Goal: Task Accomplishment & Management: Use online tool/utility

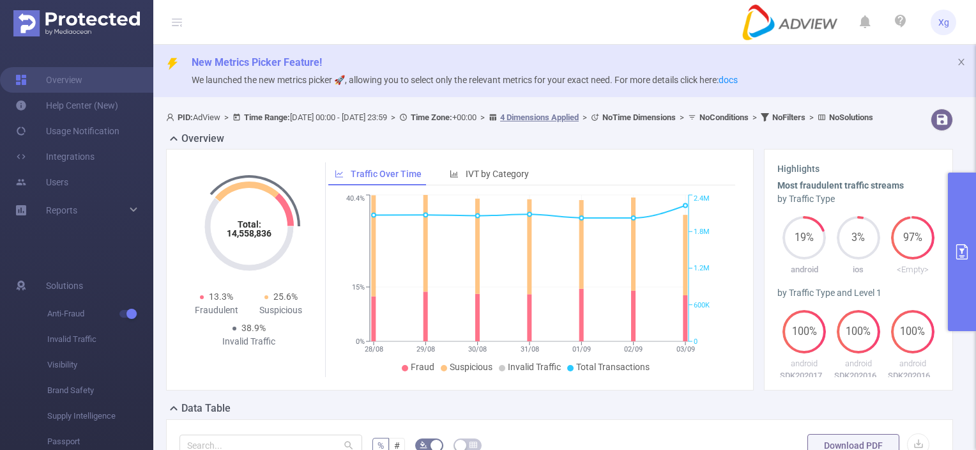
click at [958, 245] on icon "primary" at bounding box center [962, 251] width 15 height 15
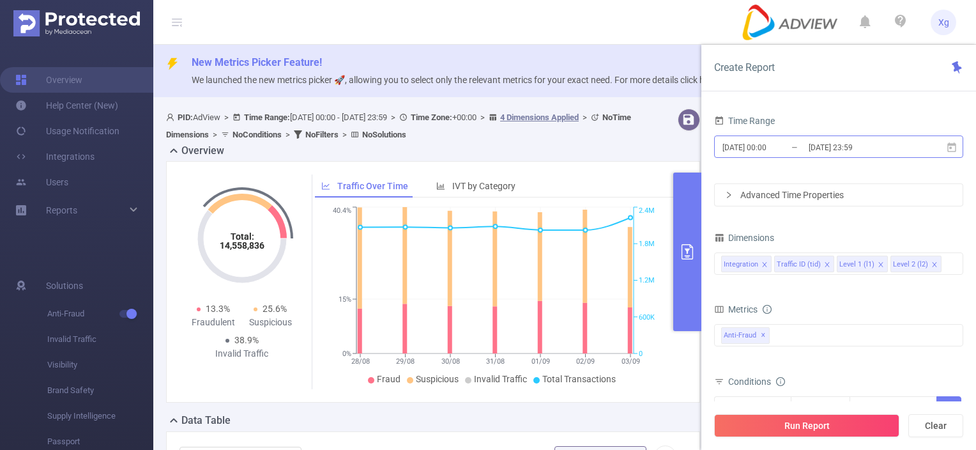
click at [879, 144] on input "[DATE] 23:59" at bounding box center [860, 147] width 104 height 17
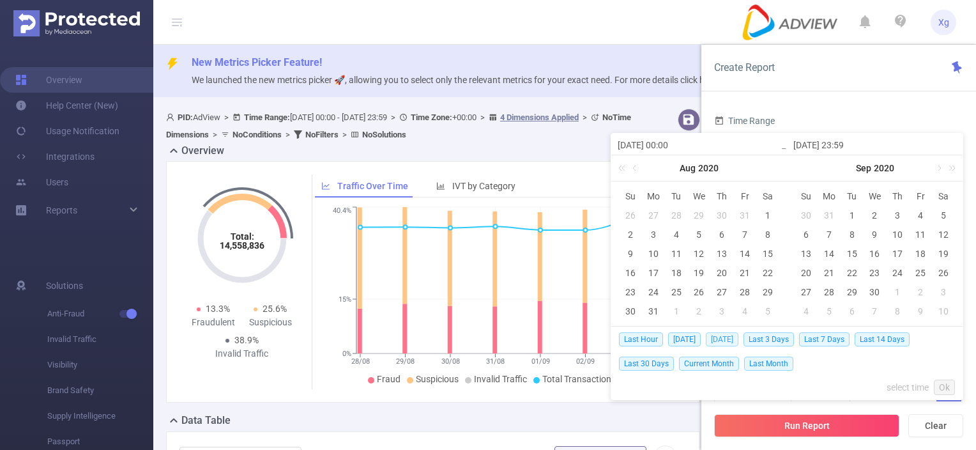
click at [725, 337] on span "[DATE]" at bounding box center [722, 339] width 33 height 14
type input "[DATE] 00:00"
type input "[DATE] 23:59"
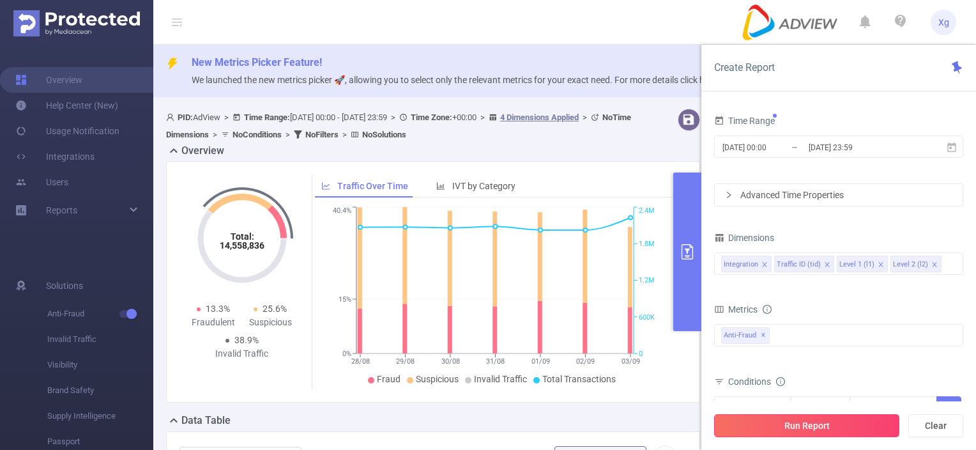
click at [824, 419] on button "Run Report" at bounding box center [806, 425] width 185 height 23
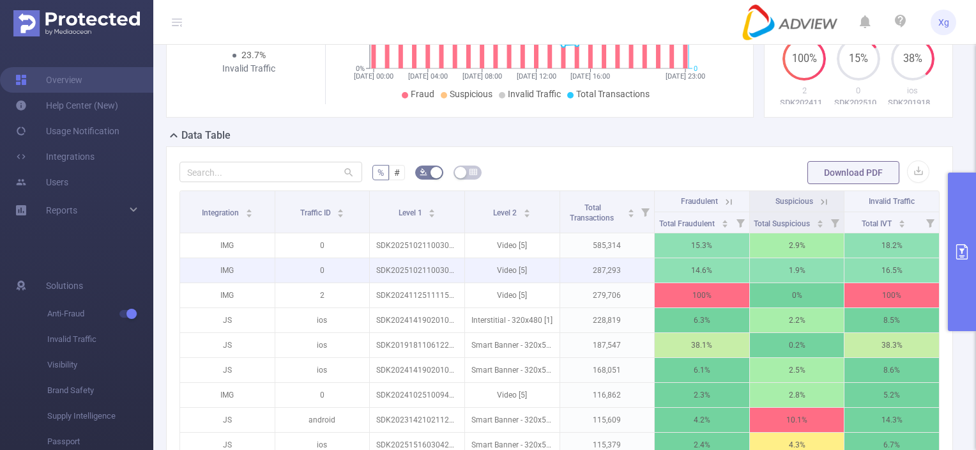
scroll to position [319, 0]
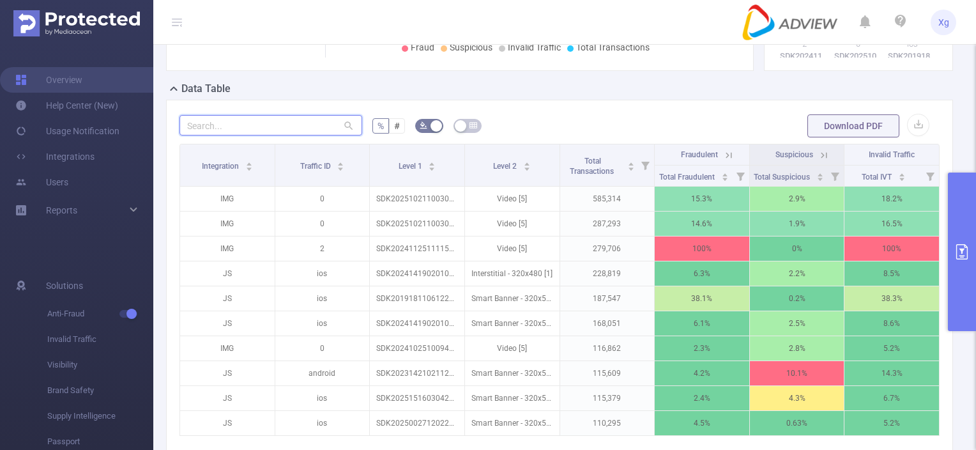
click at [305, 135] on input "text" at bounding box center [271, 125] width 183 height 20
paste input "sdk20250125010443wb9zerrlzfotd8c"
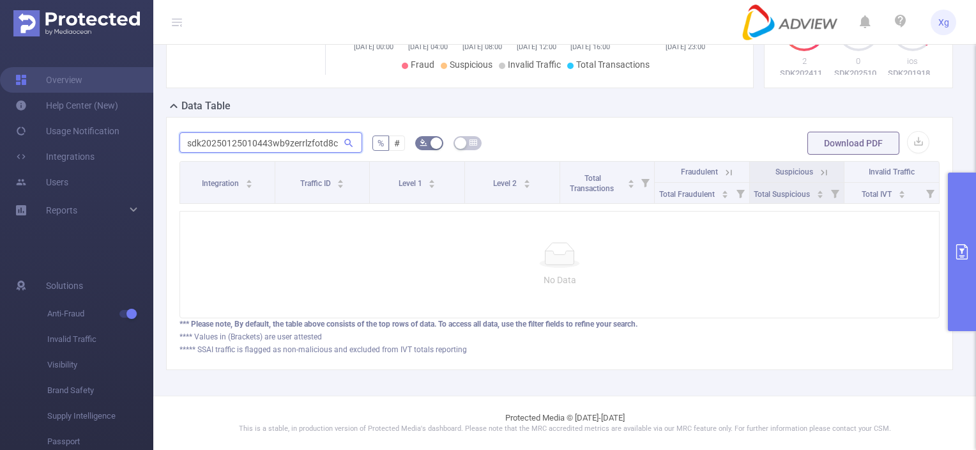
drag, startPoint x: 336, startPoint y: 132, endPoint x: 162, endPoint y: 131, distance: 173.8
click at [162, 131] on div "sdk20250125010443wb9zerrlzfotd8c % # Download PDF Integration Traffic ID Level …" at bounding box center [559, 243] width 797 height 253
type input "sdk20250125010443wb9zerrlzfotd8c"
click at [682, 117] on div "sdk20250125010443wb9zerrlzfotd8c % # Download PDF Integration Traffic ID Level …" at bounding box center [559, 243] width 787 height 253
click at [963, 284] on button "primary" at bounding box center [962, 252] width 28 height 158
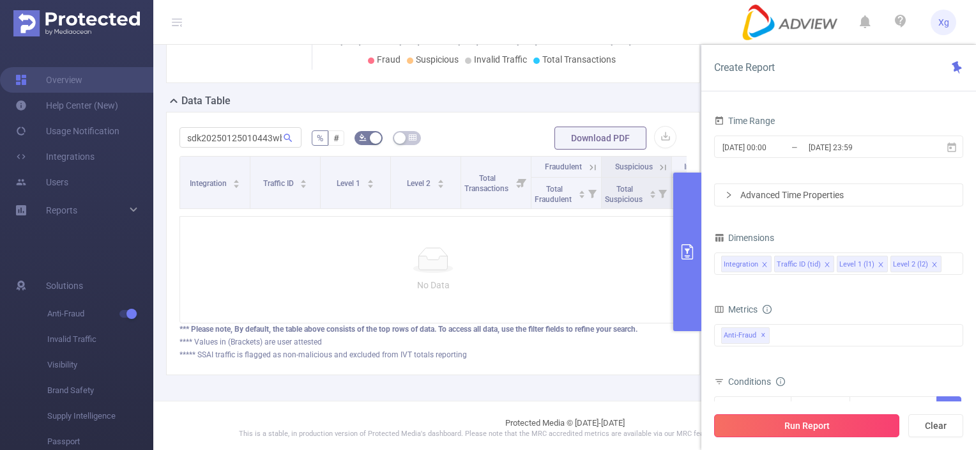
click at [840, 427] on button "Run Report" at bounding box center [806, 425] width 185 height 23
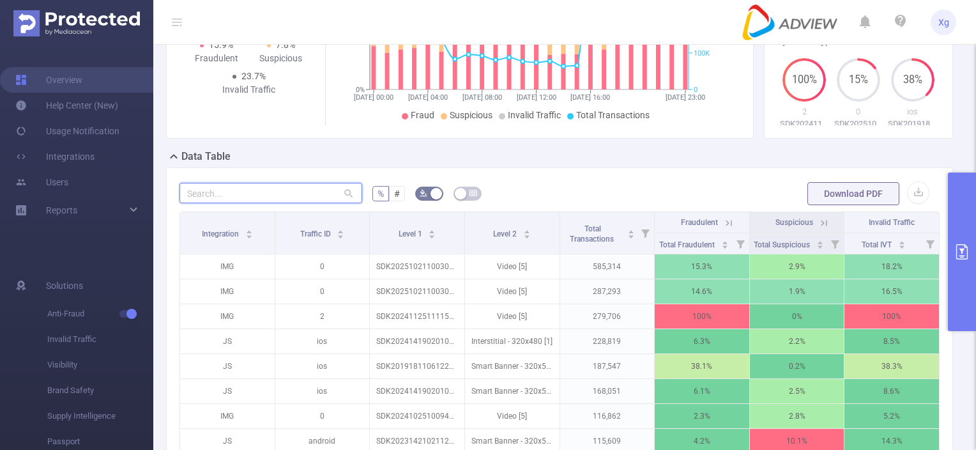
click at [307, 203] on input "text" at bounding box center [271, 193] width 183 height 20
paste input "sdk20250125010443wb9zerrlzfotd8c"
type input "sdk20250125010443wb9zerrlzfotd8c"
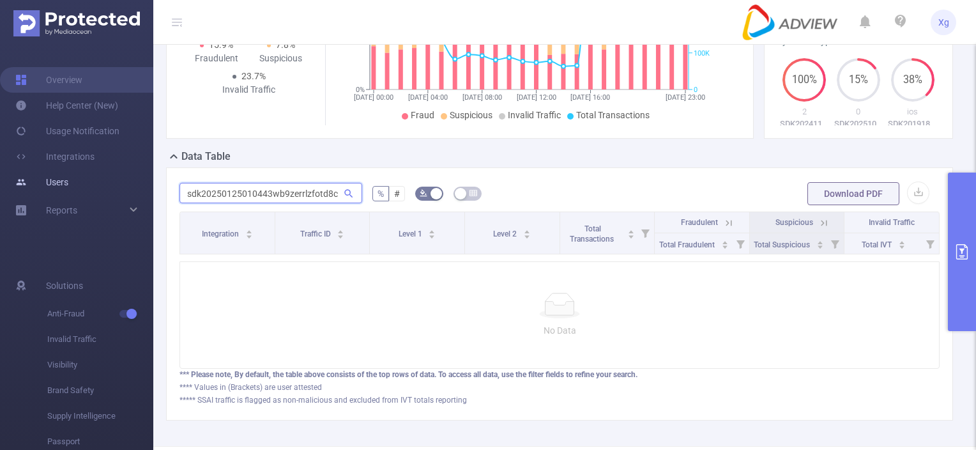
drag, startPoint x: 337, startPoint y: 202, endPoint x: 32, endPoint y: 189, distance: 305.7
click at [32, 189] on section "Overview Help Center (New) Usage Notification Integrations Users Reports Soluti…" at bounding box center [488, 225] width 976 height 450
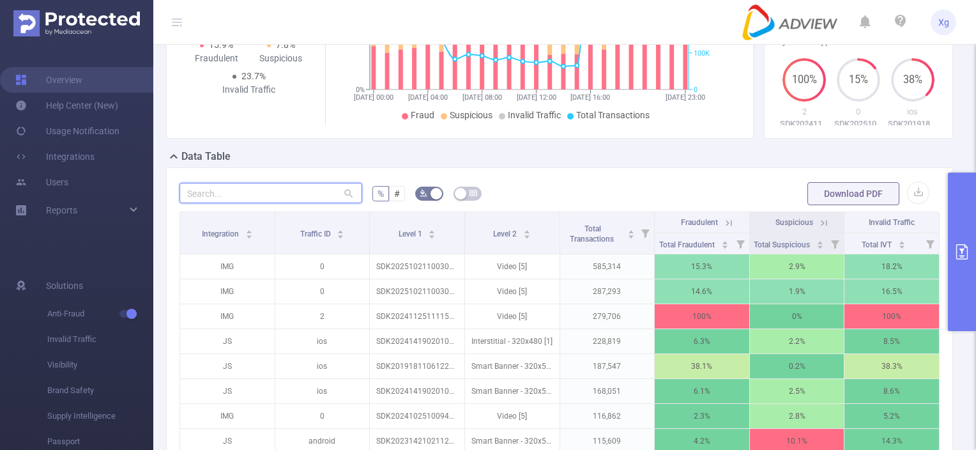
paste input "sdk20251623040400b673l416ukof6uq"
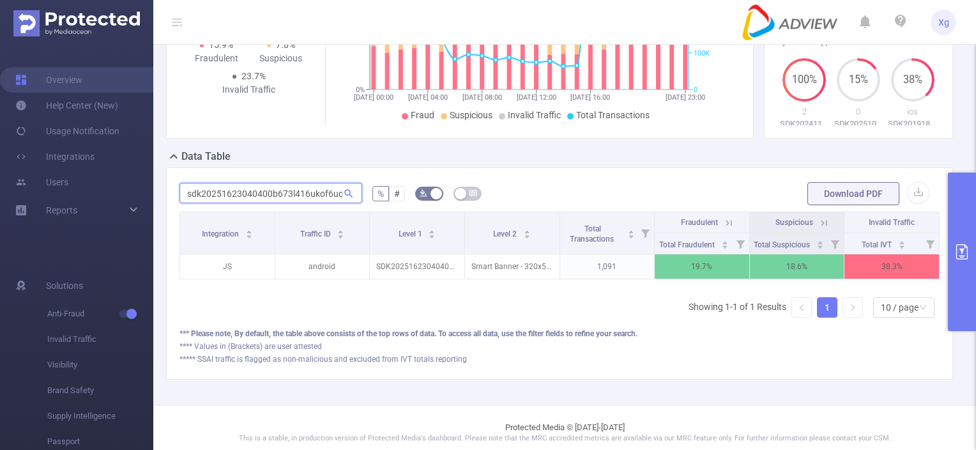
scroll to position [0, 1]
type input "sdk20251623040400b673l416ukof6uq"
click at [726, 226] on icon at bounding box center [729, 223] width 6 height 6
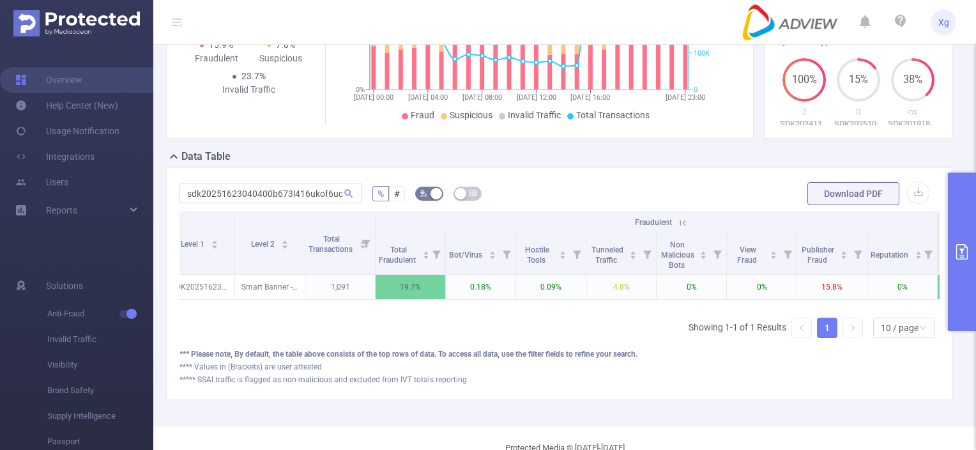
scroll to position [0, 167]
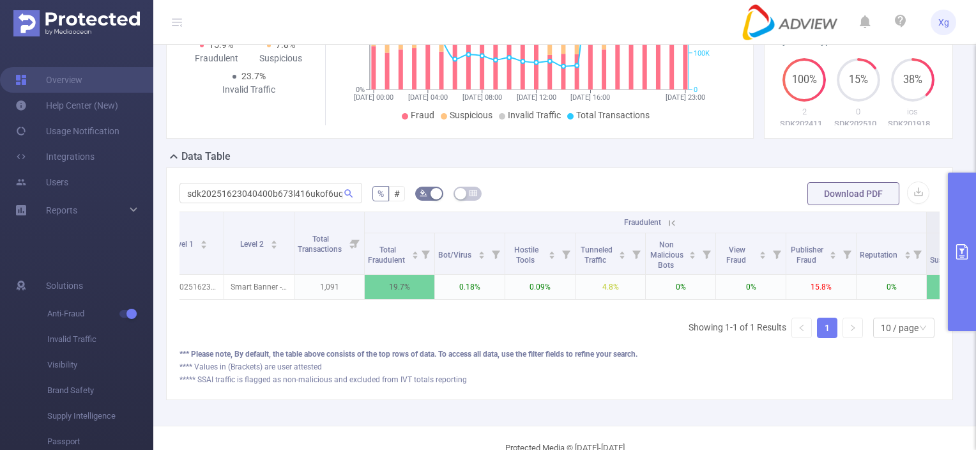
click at [965, 239] on button "primary" at bounding box center [962, 252] width 28 height 158
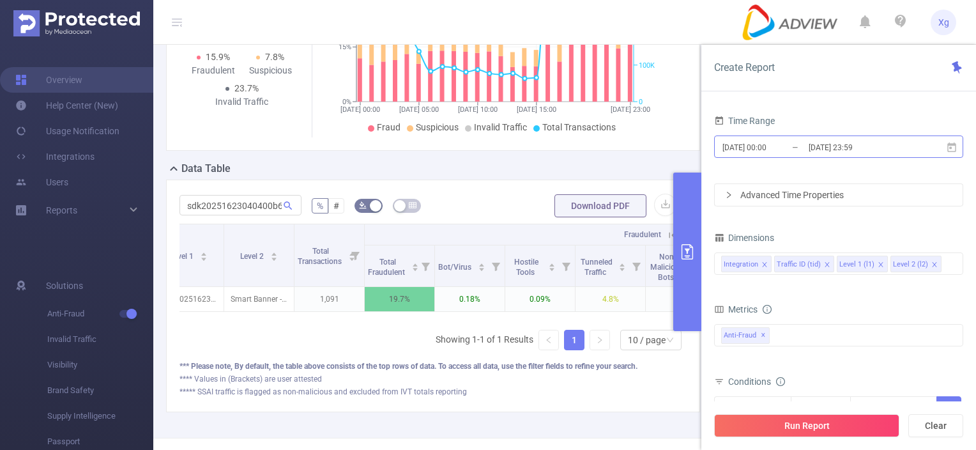
click at [857, 147] on input "[DATE] 23:59" at bounding box center [860, 147] width 104 height 17
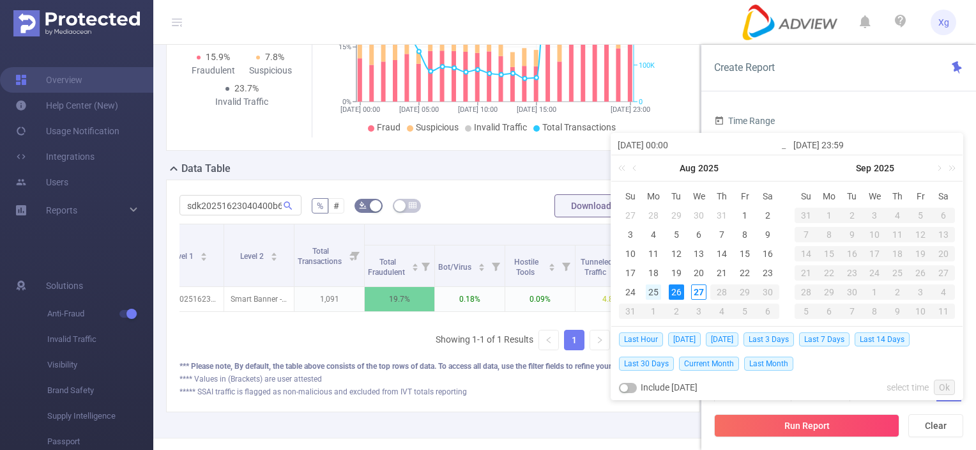
click at [652, 294] on div "25" at bounding box center [653, 291] width 15 height 15
click at [652, 293] on div "25" at bounding box center [653, 291] width 15 height 15
type input "[DATE] 00:00"
type input "[DATE] 23:59"
type input "[DATE] 00:00"
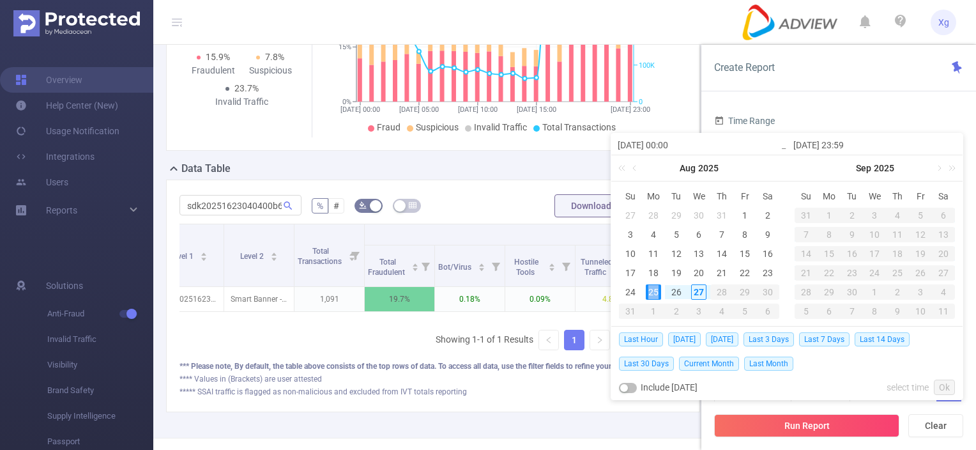
type input "[DATE] 23:59"
click at [827, 427] on button "Run Report" at bounding box center [806, 425] width 185 height 23
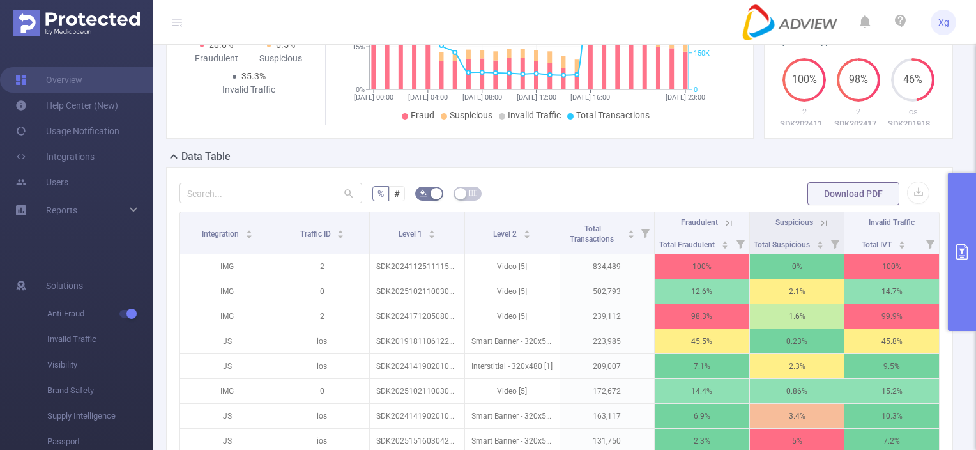
scroll to position [251, 0]
click at [958, 265] on button "primary" at bounding box center [962, 252] width 28 height 158
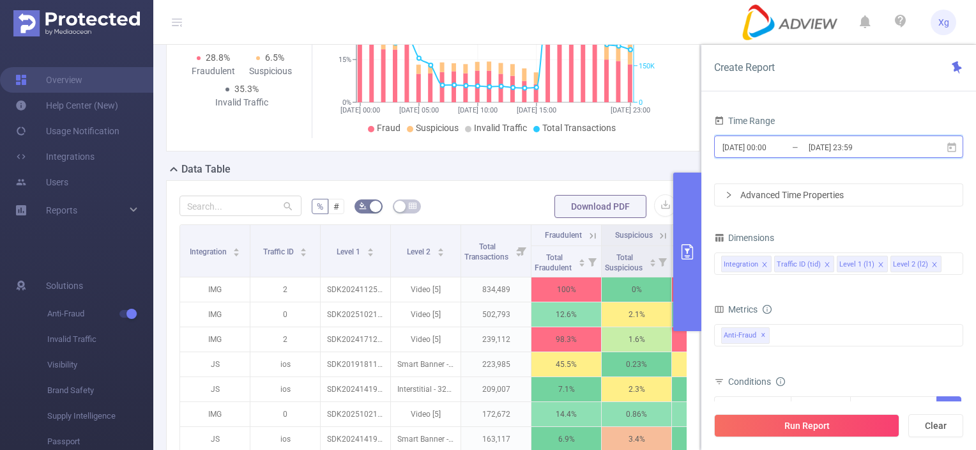
click at [950, 146] on icon at bounding box center [951, 147] width 9 height 10
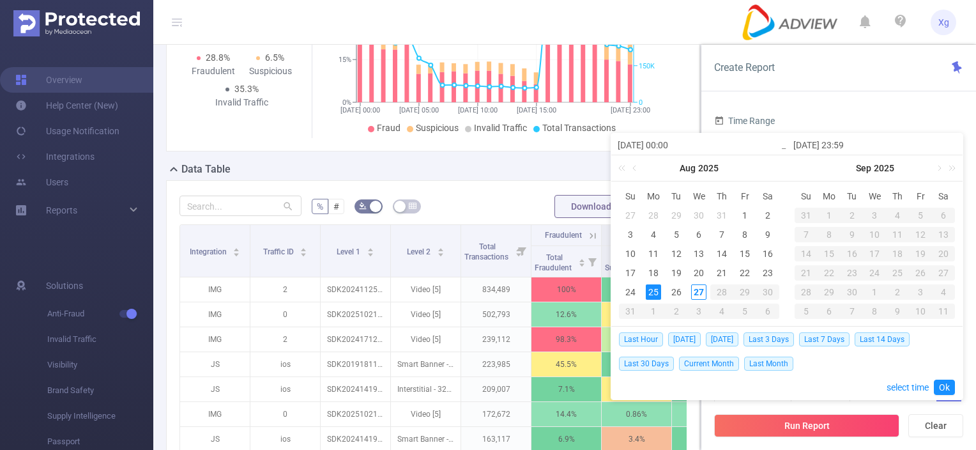
click at [869, 72] on div "Create Report" at bounding box center [839, 68] width 275 height 47
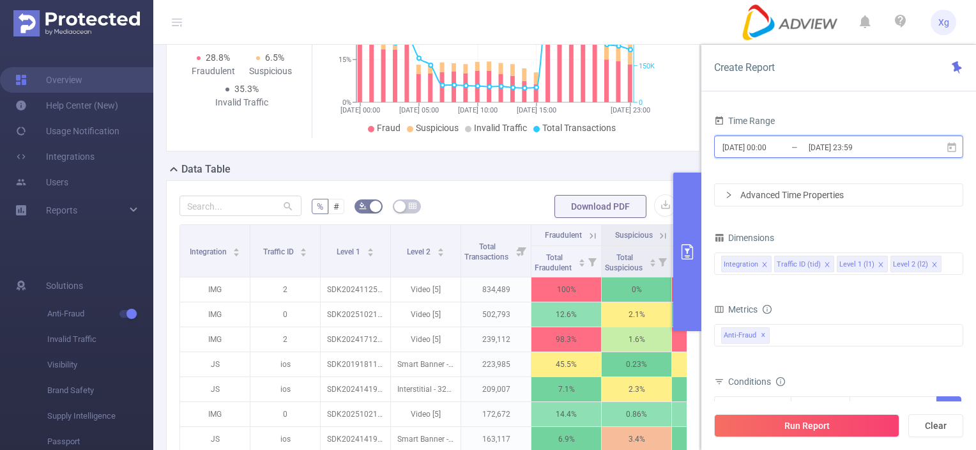
click at [951, 153] on span "[DATE] 00:00 _ [DATE] 23:59" at bounding box center [838, 146] width 249 height 22
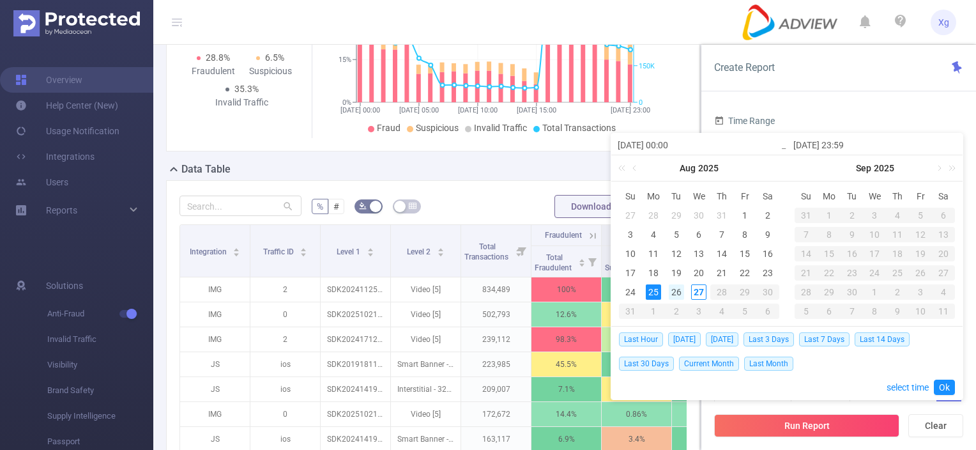
click at [675, 289] on div "26" at bounding box center [676, 291] width 15 height 15
type input "[DATE] 00:00"
type input "[DATE] 23:59"
type input "[DATE] 00:00"
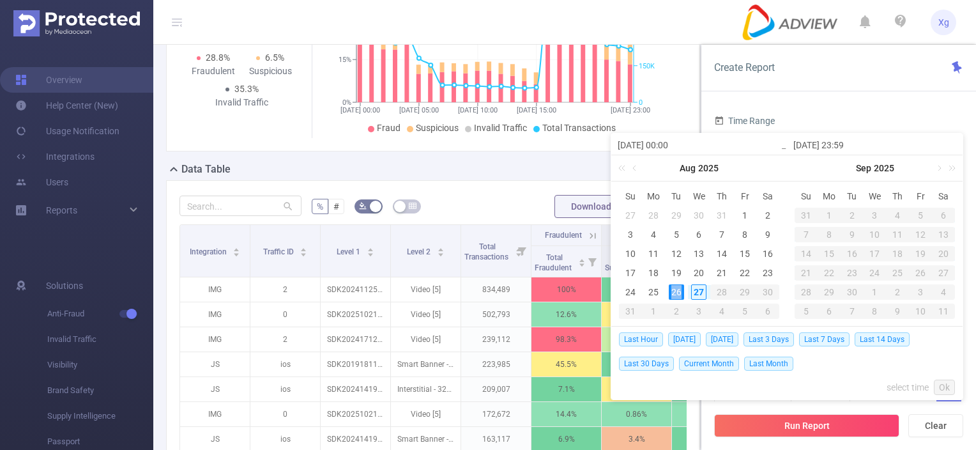
type input "[DATE] 23:59"
drag, startPoint x: 675, startPoint y: 289, endPoint x: 843, endPoint y: 96, distance: 256.3
click at [843, 96] on div "Create Report Time Range [DATE] 00:00 _ [DATE] 23:59 Advanced Time Properties D…" at bounding box center [839, 247] width 275 height 405
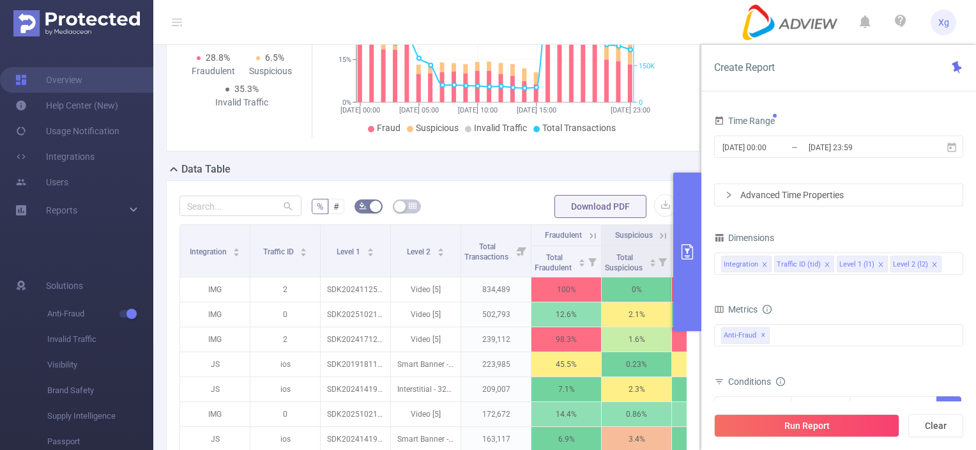
drag, startPoint x: 914, startPoint y: 304, endPoint x: 905, endPoint y: 290, distance: 16.7
click at [914, 304] on div "Metrics" at bounding box center [838, 310] width 249 height 21
click at [847, 194] on div "Advanced Time Properties" at bounding box center [839, 195] width 248 height 22
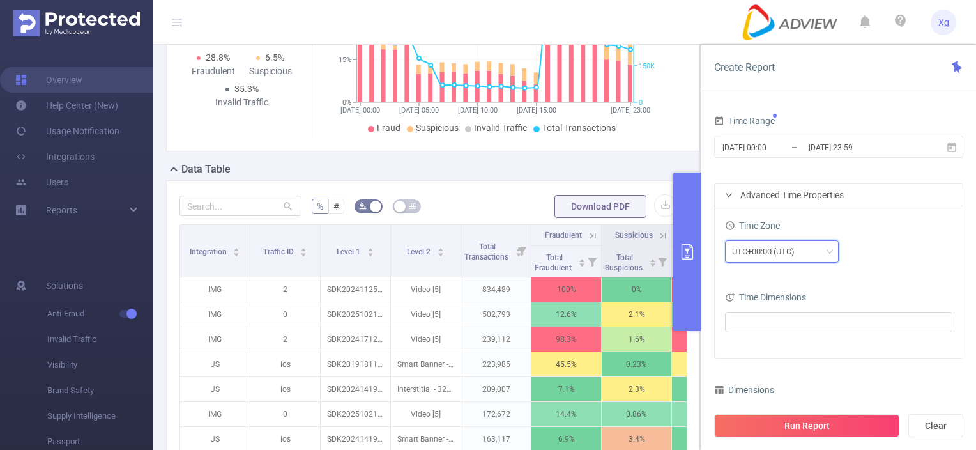
click at [790, 251] on div "UTC+00:00 (UTC)" at bounding box center [768, 251] width 72 height 21
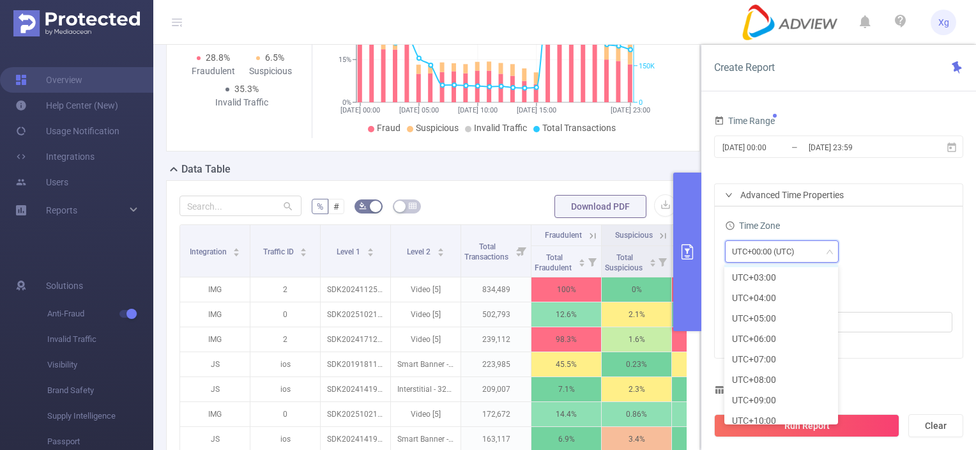
scroll to position [377, 0]
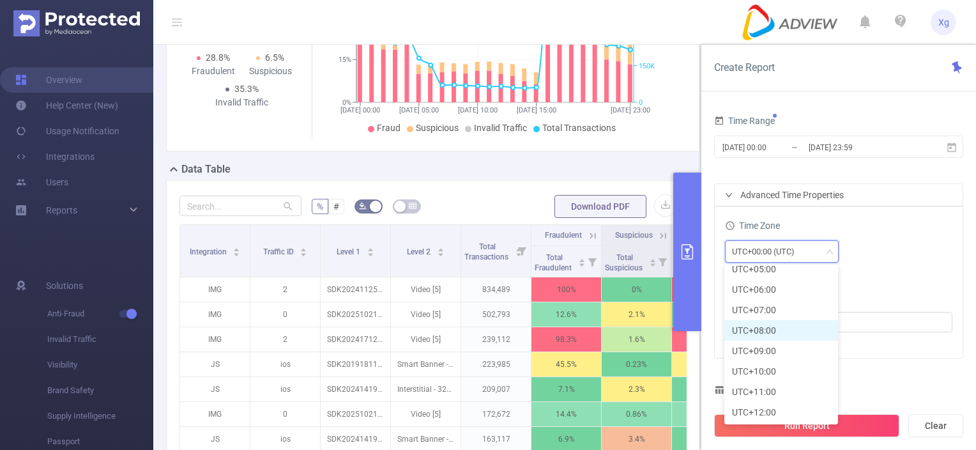
click at [770, 335] on li "UTC+08:00" at bounding box center [782, 330] width 114 height 20
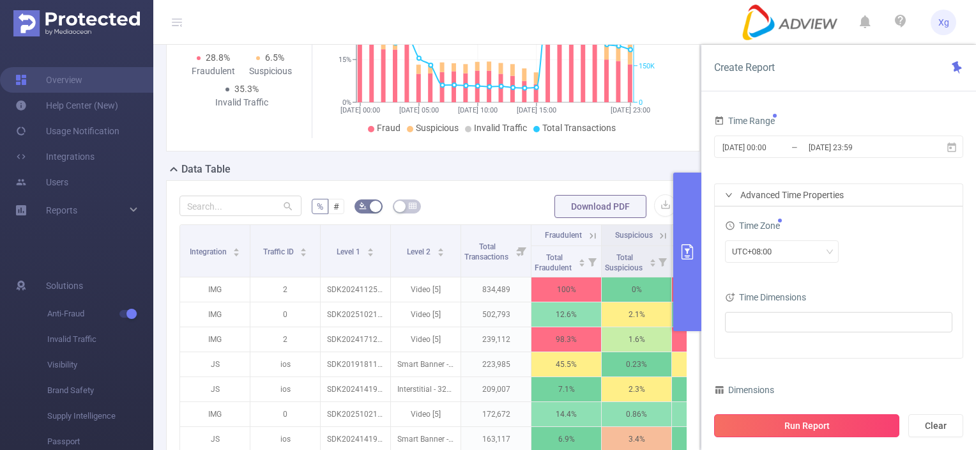
click at [790, 424] on button "Run Report" at bounding box center [806, 425] width 185 height 23
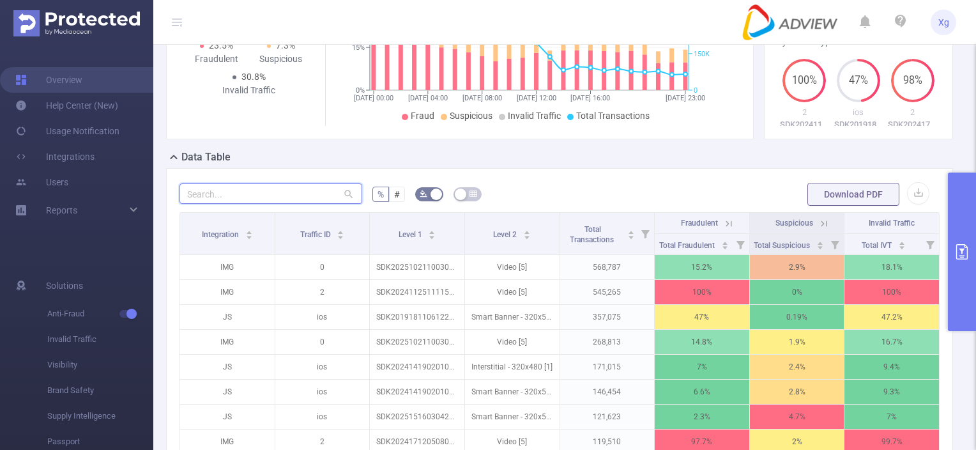
click at [293, 204] on input "text" at bounding box center [271, 193] width 183 height 20
paste input "sdk202516230404501icre8pibowv940"
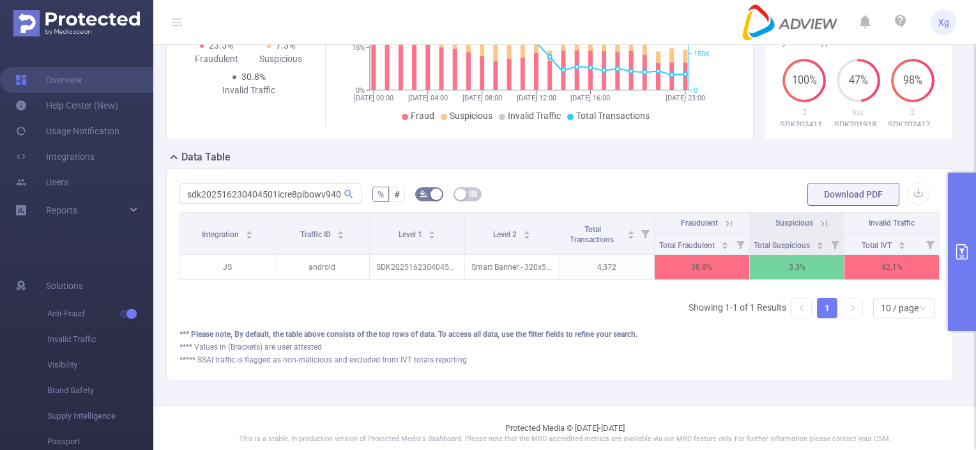
click at [726, 229] on icon at bounding box center [729, 224] width 12 height 12
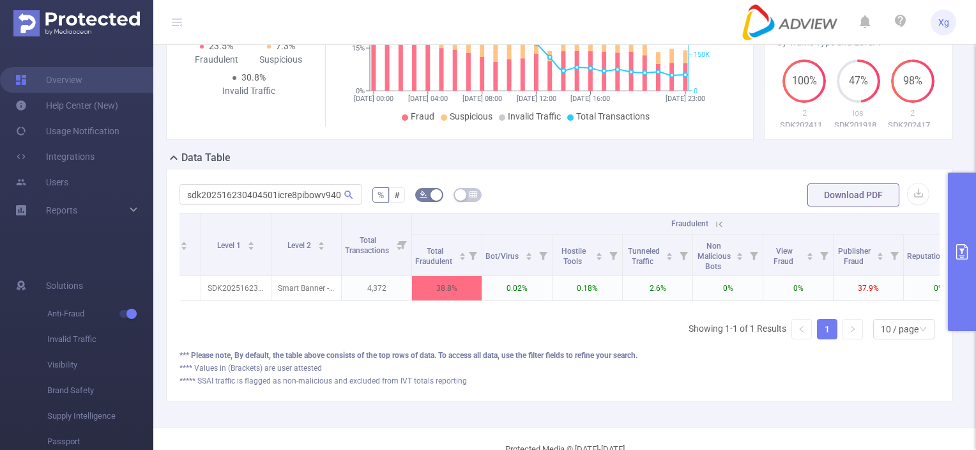
scroll to position [0, 119]
drag, startPoint x: 186, startPoint y: 206, endPoint x: 348, endPoint y: 205, distance: 161.6
click at [348, 204] on span "sdk202516230404501icre8pibowv940" at bounding box center [271, 194] width 183 height 20
paste input "00b673l416ukof6uq"
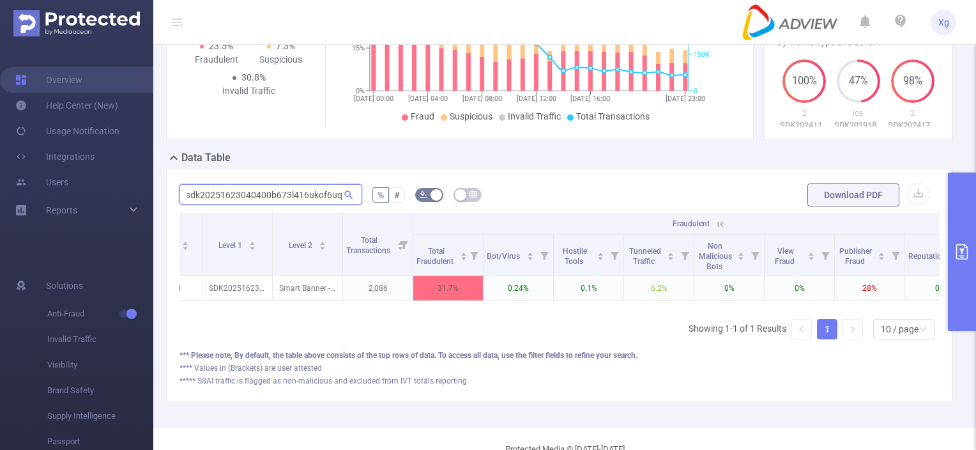
drag, startPoint x: 186, startPoint y: 204, endPoint x: 376, endPoint y: 207, distance: 189.8
click at [376, 207] on form "sdk20251623040400b673l416ukof6uq % # Download PDF" at bounding box center [560, 195] width 760 height 26
paste input "0019120826o4de6w501iwx9pt"
drag, startPoint x: 184, startPoint y: 204, endPoint x: 374, endPoint y: 210, distance: 189.8
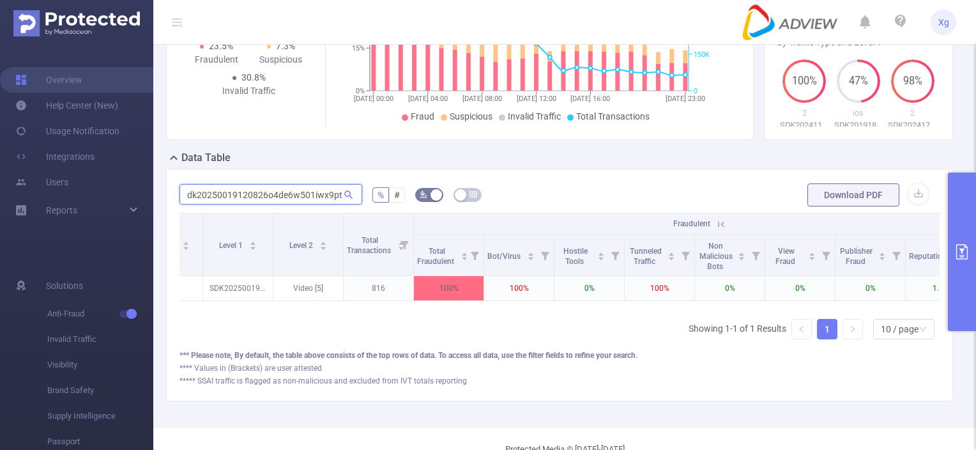
click at [374, 208] on form "sdk20250019120826o4de6w501iwx9pt % # Download PDF" at bounding box center [560, 195] width 760 height 26
paste input "06120305qxnkl4hlmao449r"
drag, startPoint x: 186, startPoint y: 210, endPoint x: 441, endPoint y: 210, distance: 255.6
click at [441, 208] on form "sdk20250006120305qxnkl4hlmao449r % # Download PDF" at bounding box center [560, 195] width 760 height 26
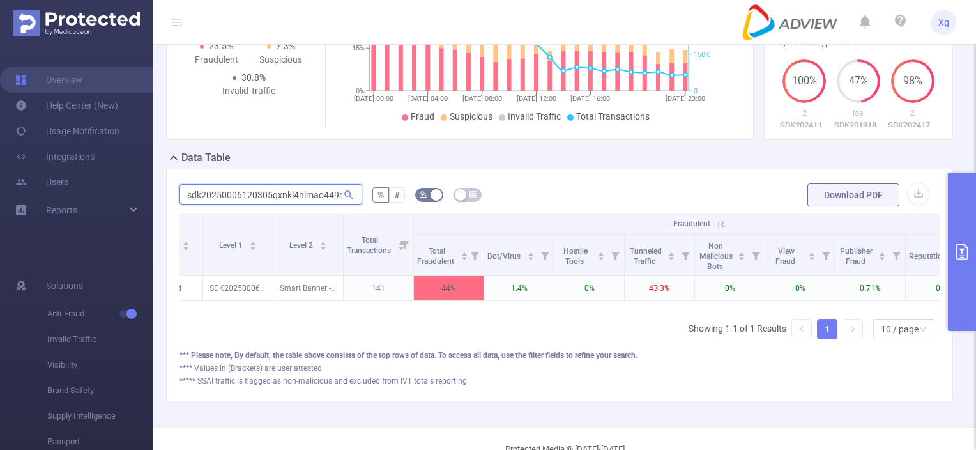
paste input "27120218491tgns20tgn1uq"
drag, startPoint x: 185, startPoint y: 202, endPoint x: 447, endPoint y: 229, distance: 264.0
click at [447, 229] on div "sdk20250027120218491tgns20tgn1uq % # Download PDF Integration Traffic ID Level …" at bounding box center [560, 284] width 760 height 204
paste input "06120316nts7wwkec0mfx10"
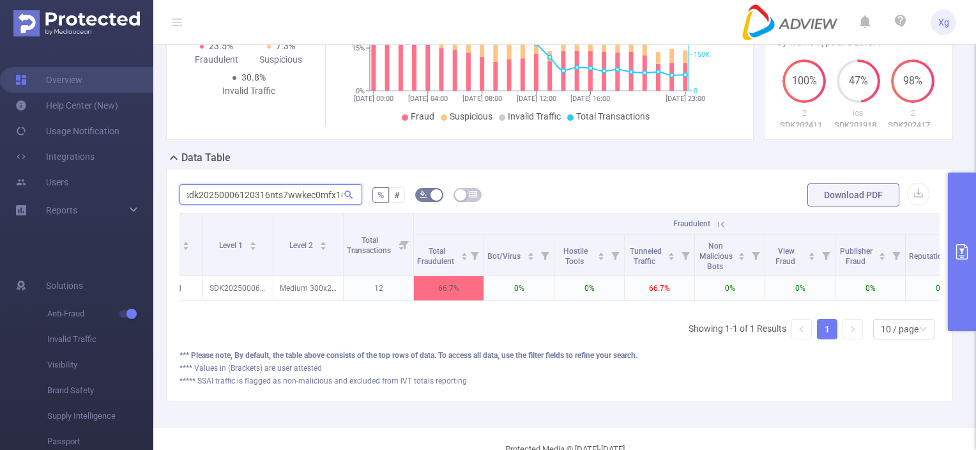
scroll to position [0, 6]
type input "sdk20250006120316nts7wwkec0mfx10"
